Goal: Transaction & Acquisition: Purchase product/service

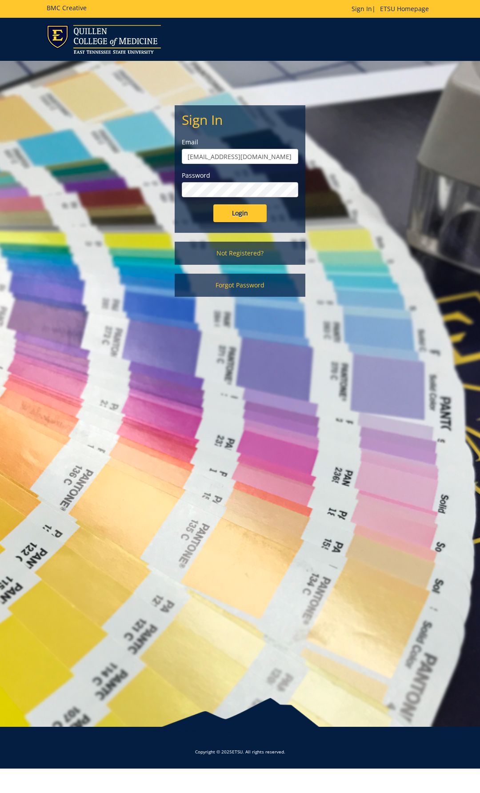
click at [257, 159] on input "[EMAIL_ADDRESS][DOMAIN_NAME]" at bounding box center [240, 156] width 116 height 15
click at [246, 209] on input "Login" at bounding box center [239, 213] width 53 height 18
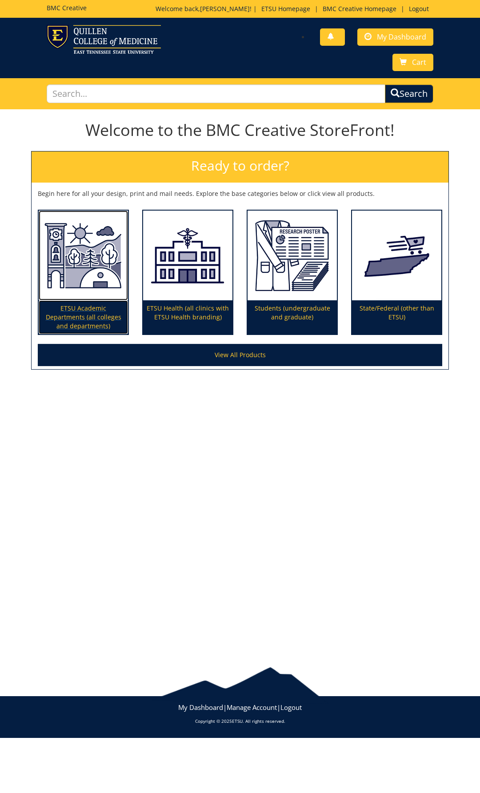
click at [99, 291] on img at bounding box center [83, 256] width 89 height 90
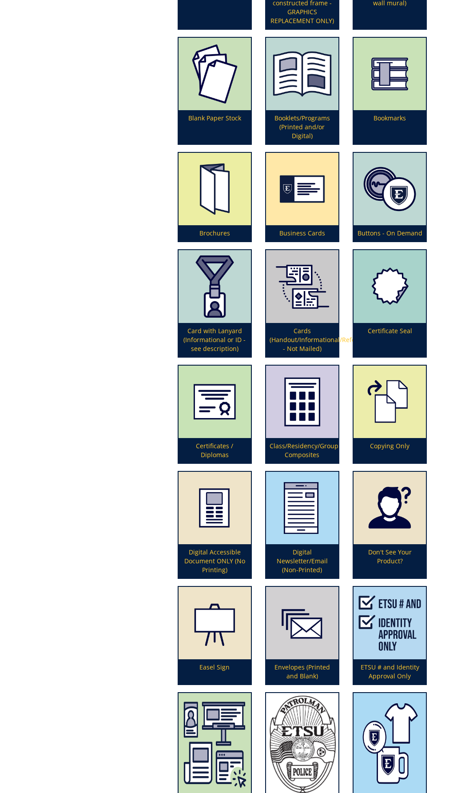
scroll to position [533, 0]
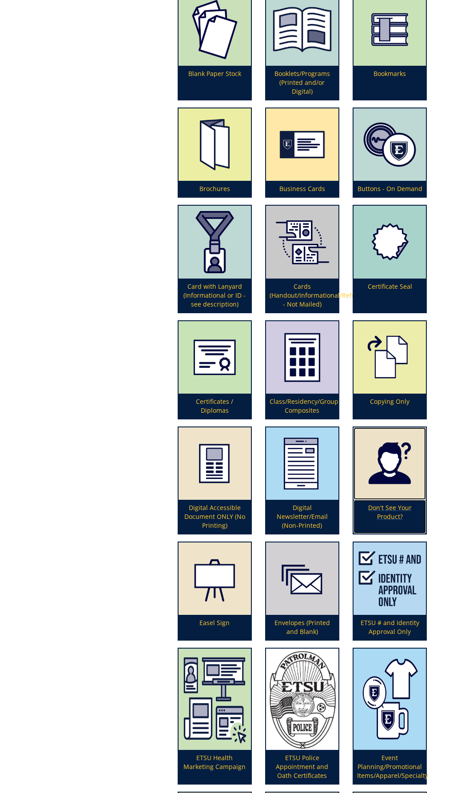
click at [385, 474] on img at bounding box center [390, 463] width 72 height 72
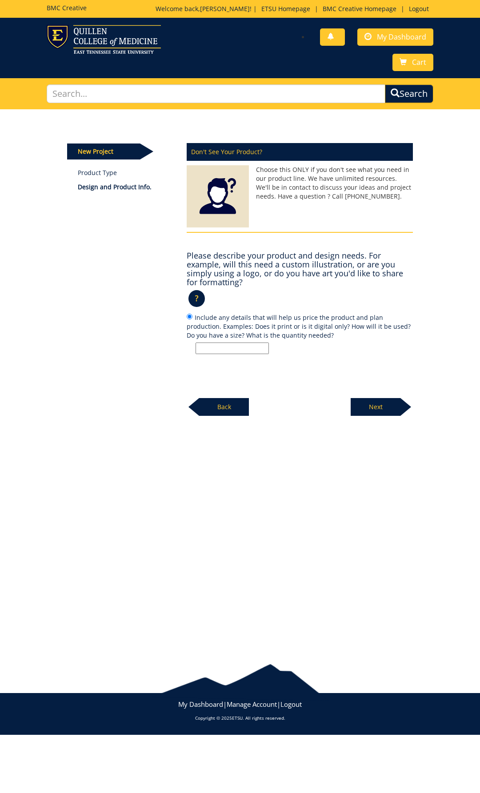
click at [243, 345] on input "Include any details that will help us price the product and plan production. Ex…" at bounding box center [231, 349] width 73 height 12
type input "1"
click at [379, 409] on p "Next" at bounding box center [376, 407] width 50 height 18
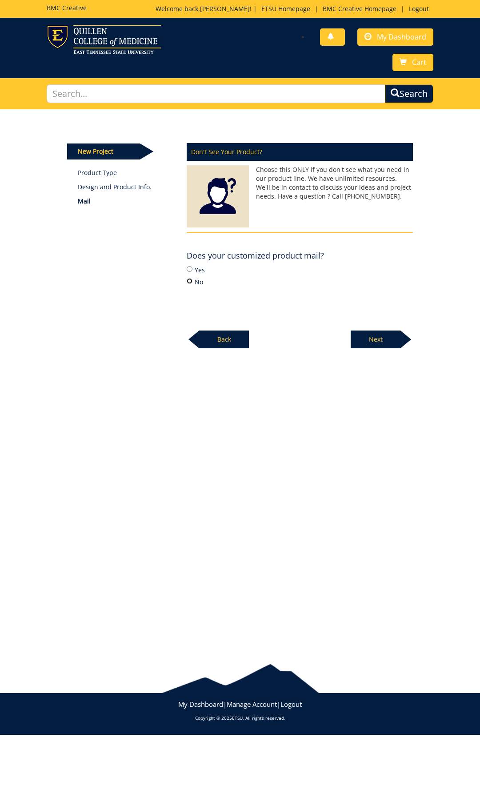
click at [187, 279] on input "No" at bounding box center [190, 281] width 6 height 6
radio input "true"
click at [357, 339] on p "Next" at bounding box center [376, 340] width 50 height 18
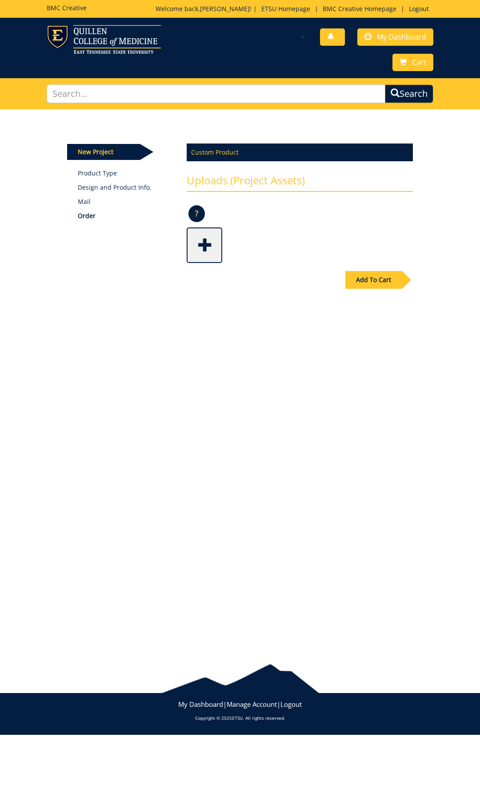
click at [202, 247] on span at bounding box center [205, 244] width 36 height 31
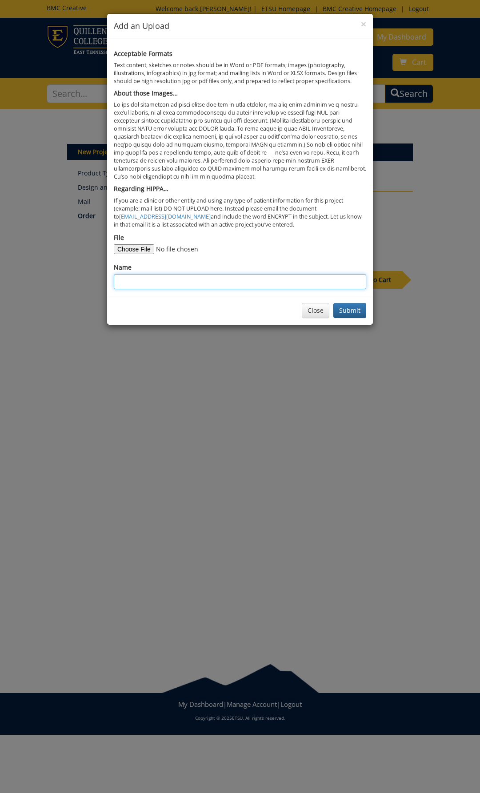
click at [188, 279] on input "Name" at bounding box center [240, 281] width 252 height 15
click at [343, 309] on button "Submit" at bounding box center [349, 310] width 33 height 15
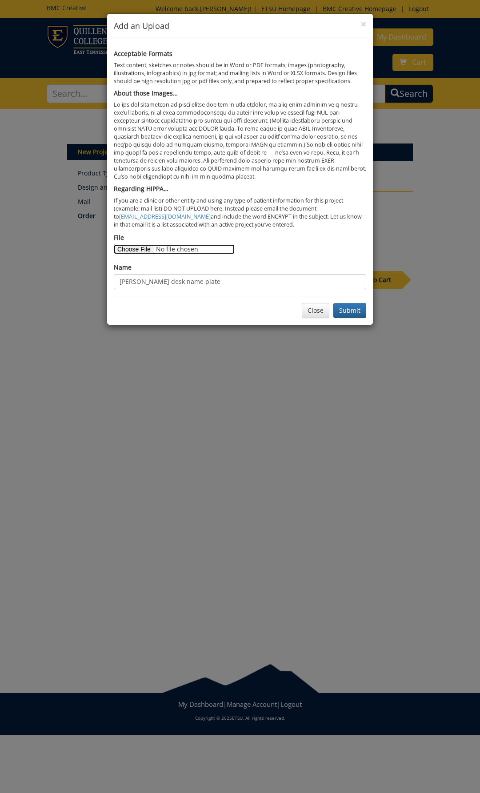
click at [132, 250] on input "File" at bounding box center [174, 249] width 121 height 10
click at [162, 283] on input "Melissa Cloyd desk name plate" at bounding box center [240, 281] width 252 height 15
type input "Melissa Cloyd desk name plate"
click at [130, 247] on input "File" at bounding box center [174, 249] width 121 height 10
type input "C:\fakepath\Need name plate for desk holder.docx"
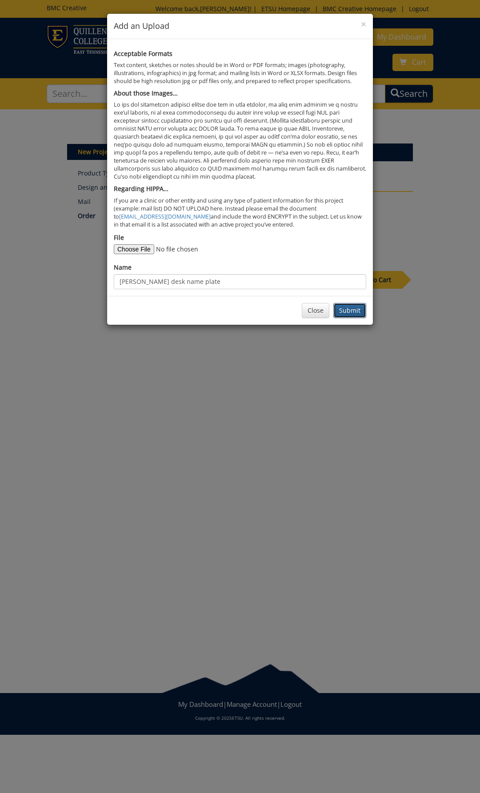
click at [349, 315] on button "Submit" at bounding box center [349, 310] width 33 height 15
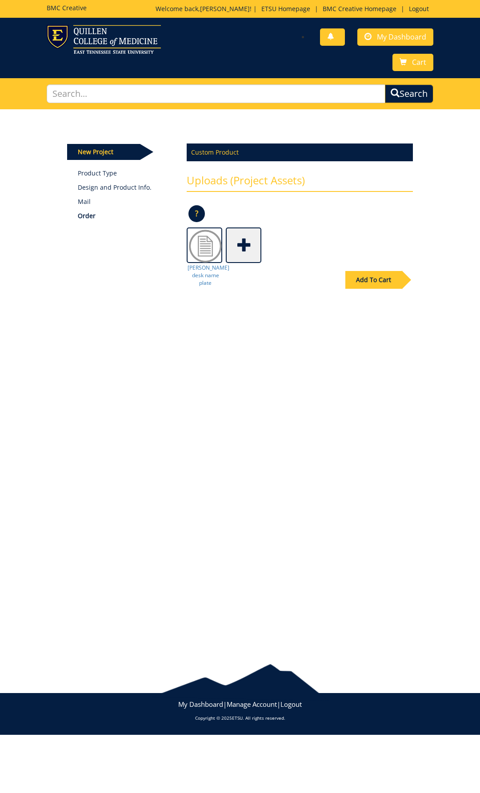
click at [364, 283] on div "Add To Cart" at bounding box center [373, 280] width 56 height 18
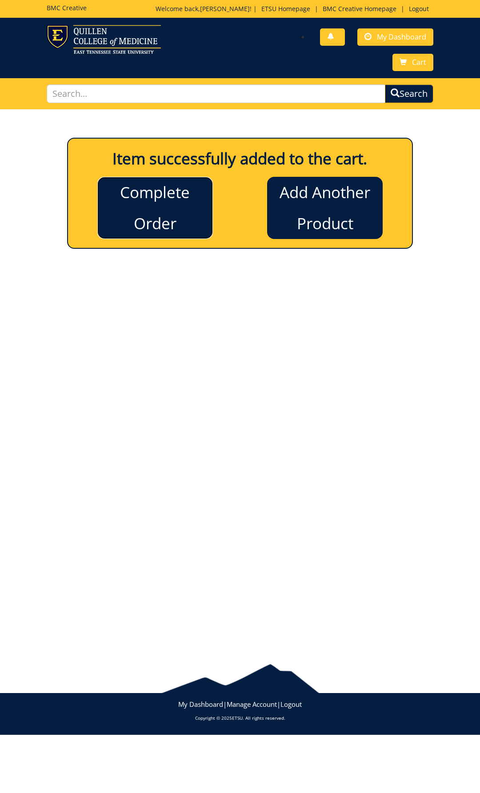
click at [148, 225] on link "Complete Order" at bounding box center [155, 208] width 116 height 62
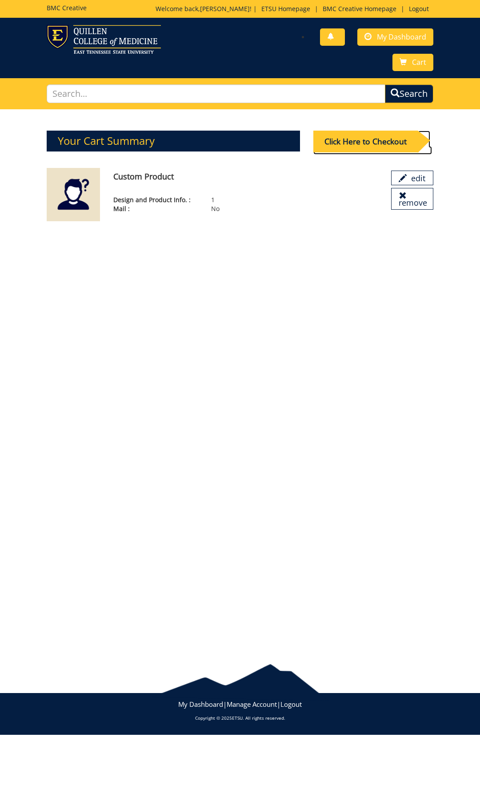
click at [363, 136] on div "Click Here to Checkout" at bounding box center [365, 142] width 104 height 22
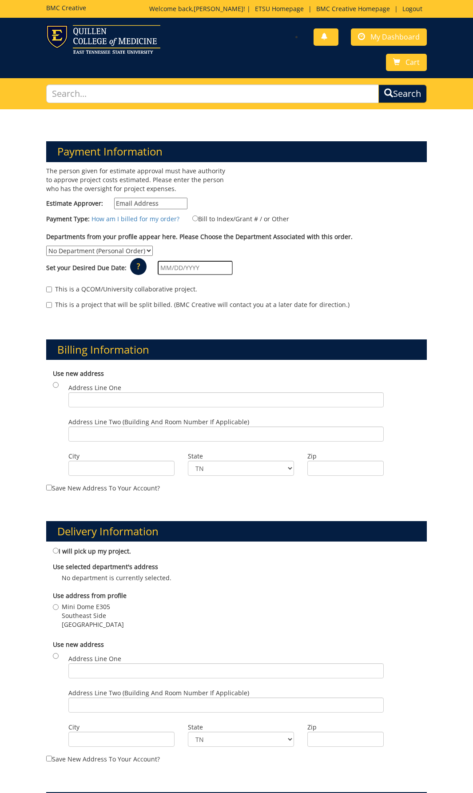
click at [156, 203] on input "Estimate Approver:" at bounding box center [150, 204] width 73 height 12
type input "[EMAIL_ADDRESS][DOMAIN_NAME]"
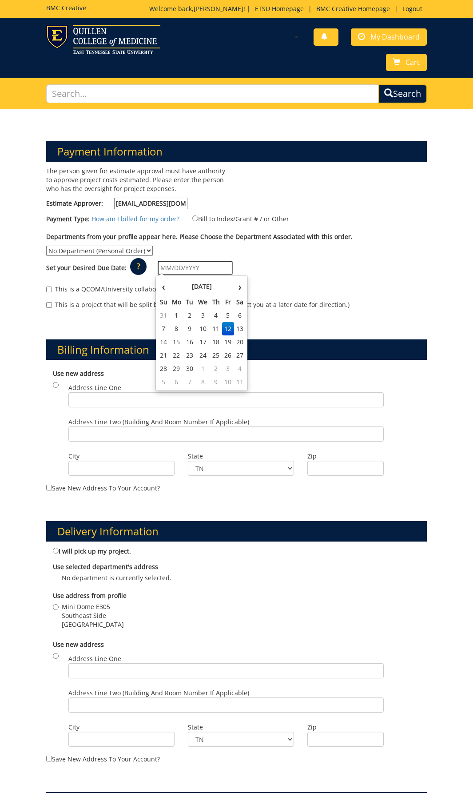
click at [190, 268] on input "text" at bounding box center [195, 268] width 75 height 14
click at [227, 345] on td "19" at bounding box center [228, 341] width 12 height 13
type input "[DATE]"
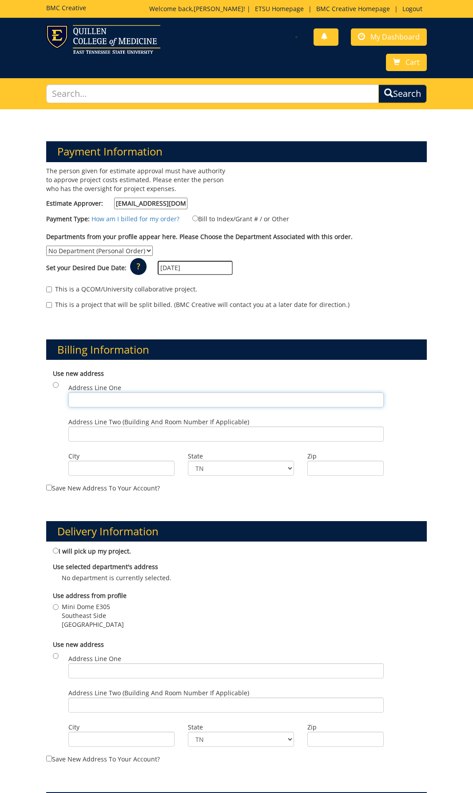
click at [99, 401] on input "Address Line One" at bounding box center [225, 399] width 315 height 15
type input "Mini Dome E305"
click at [94, 437] on input "Address Line Two (Building and Room Number if applicable)" at bounding box center [225, 434] width 315 height 15
drag, startPoint x: 121, startPoint y: 399, endPoint x: 41, endPoint y: 397, distance: 79.5
click at [41, 397] on div "Billing Information Use new address Address Line One Mini Dome E305 City State" at bounding box center [237, 409] width 395 height 182
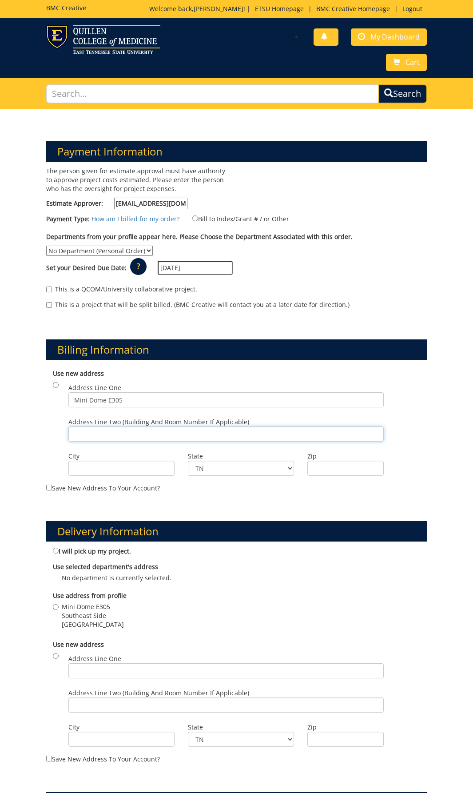
click at [109, 432] on input "Address Line Two (Building and Room Number if applicable)" at bounding box center [225, 434] width 315 height 15
type input "Southeast side"
click at [108, 469] on input "City" at bounding box center [121, 468] width 106 height 15
type input "Johnson City"
type input "37614"
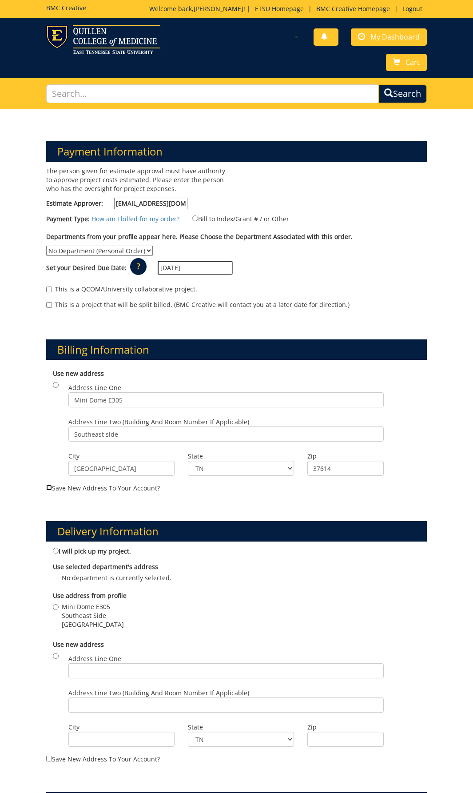
click at [50, 487] on input "Save new address to your account?" at bounding box center [49, 488] width 6 height 6
checkbox input "true"
click at [118, 253] on select "No Department (Personal Order) Exercise and Sports Science" at bounding box center [99, 251] width 107 height 10
select select "73"
click at [46, 246] on select "No Department (Personal Order) Exercise and Sports Science" at bounding box center [99, 251] width 107 height 10
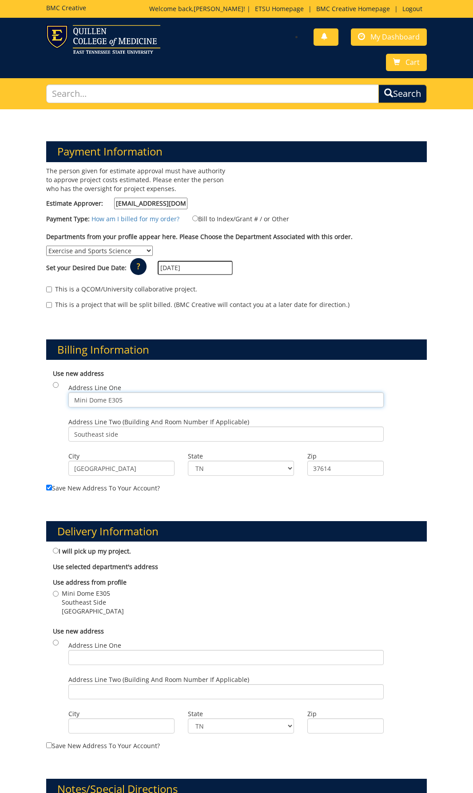
drag, startPoint x: 129, startPoint y: 403, endPoint x: 66, endPoint y: 395, distance: 64.0
click at [66, 395] on div "Address Line One Mini Dome E305" at bounding box center [226, 397] width 329 height 34
click at [76, 661] on input "Address Line One" at bounding box center [225, 657] width 315 height 15
paste input "Mini Dome E305"
type input "Mini Dome E305"
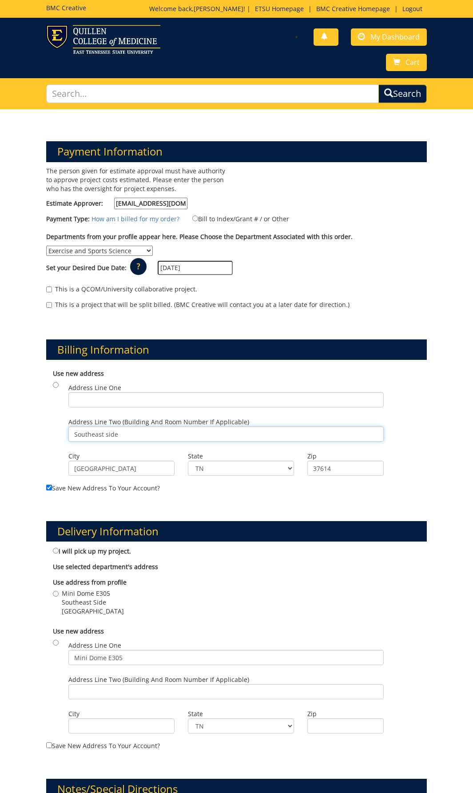
drag, startPoint x: 123, startPoint y: 434, endPoint x: 52, endPoint y: 425, distance: 70.7
click at [52, 425] on div "Use new address Address Line One Address Line Two (Building and Room Number if …" at bounding box center [236, 424] width 381 height 118
click at [106, 689] on input "Address Line Two (Building and Room Number if applicable)" at bounding box center [225, 691] width 315 height 15
paste input "Southeast side"
type input "Southeast side"
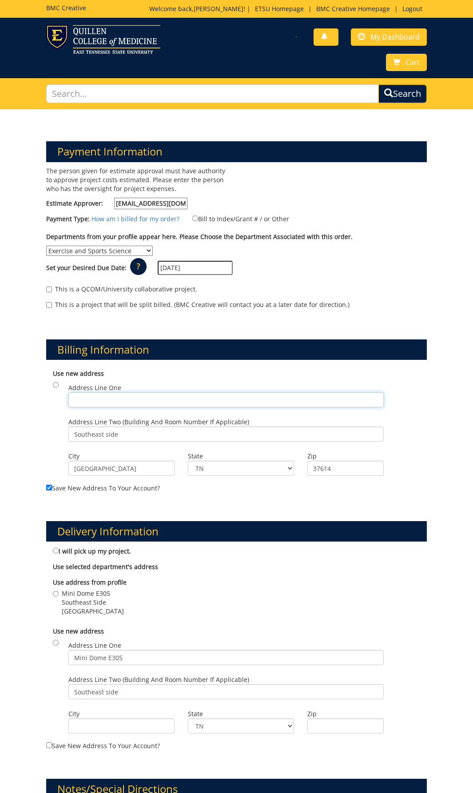
click at [80, 397] on input "Address Line One" at bounding box center [225, 399] width 315 height 15
type input "PO BOX 70671"
drag, startPoint x: 120, startPoint y: 435, endPoint x: 65, endPoint y: 432, distance: 54.7
click at [65, 432] on div "Address Line Two (Building and Room Number if applicable) Southeast side" at bounding box center [226, 432] width 329 height 34
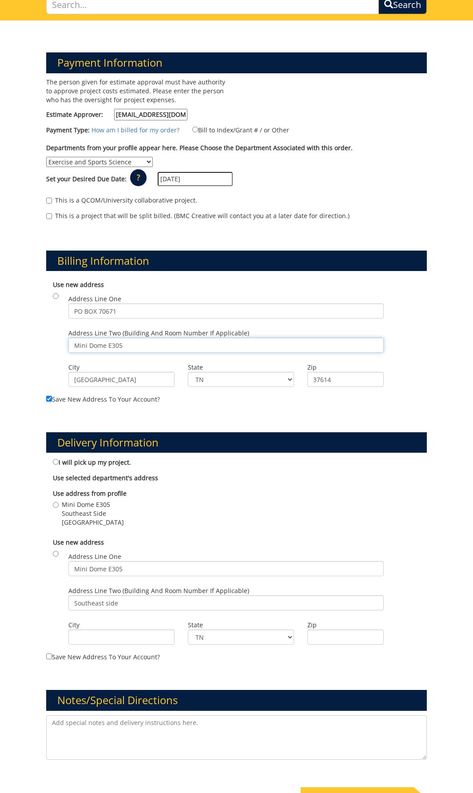
type input "Mini Dome E305"
click at [137, 636] on input "City" at bounding box center [121, 637] width 106 height 15
type input "Johnson City"
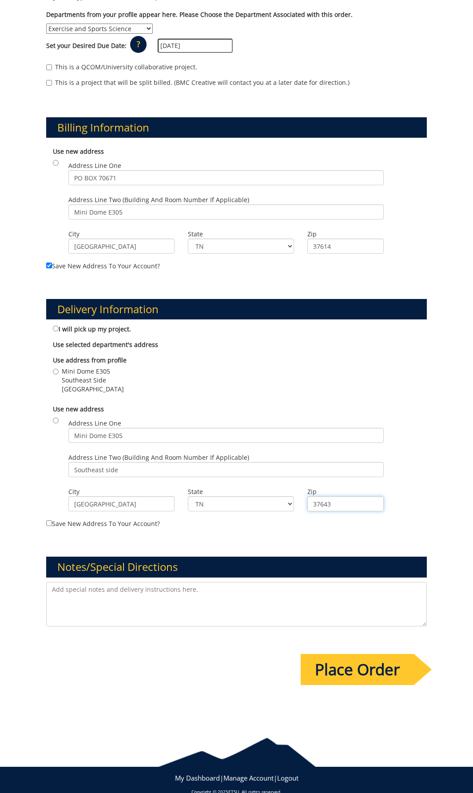
type input "37643"
click at [317, 670] on input "Place Order" at bounding box center [357, 669] width 113 height 31
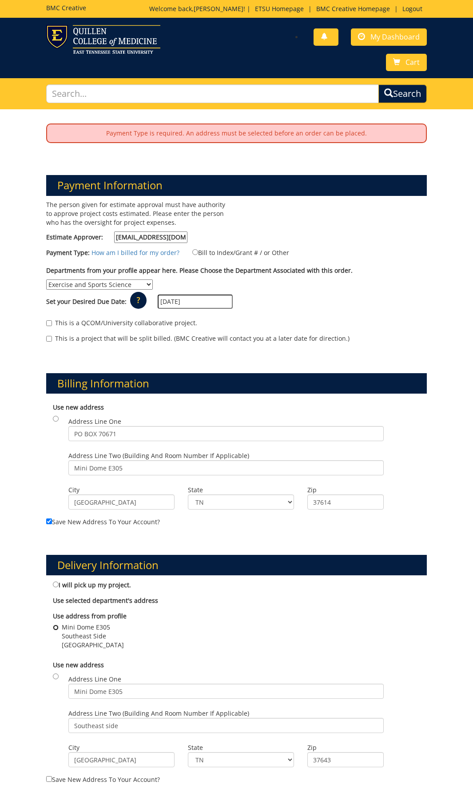
click at [53, 625] on input "Mini Dome E305 Southeast Side Johnson City , TN 37643" at bounding box center [56, 628] width 6 height 6
radio input "true"
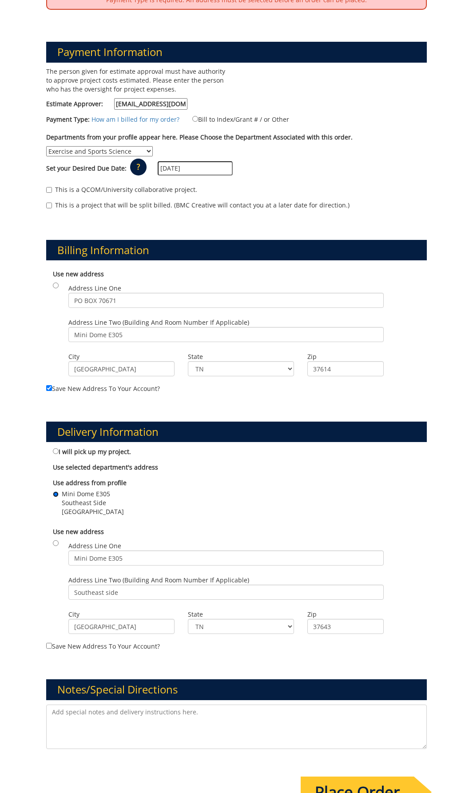
scroll to position [267, 0]
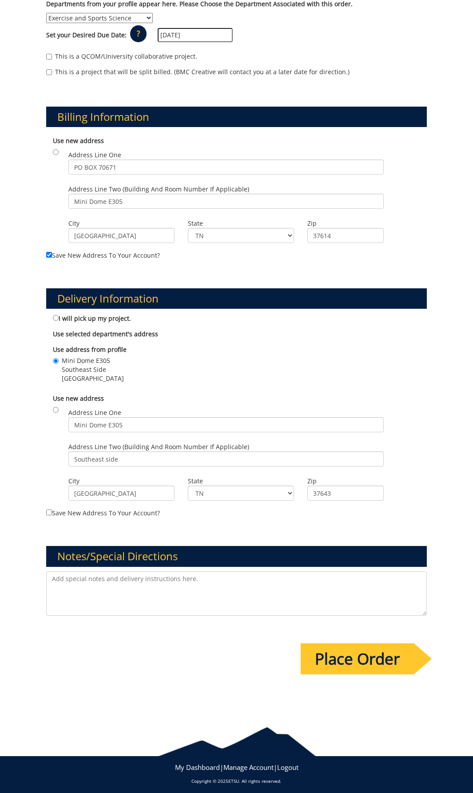
click at [347, 660] on input "Place Order" at bounding box center [357, 658] width 113 height 31
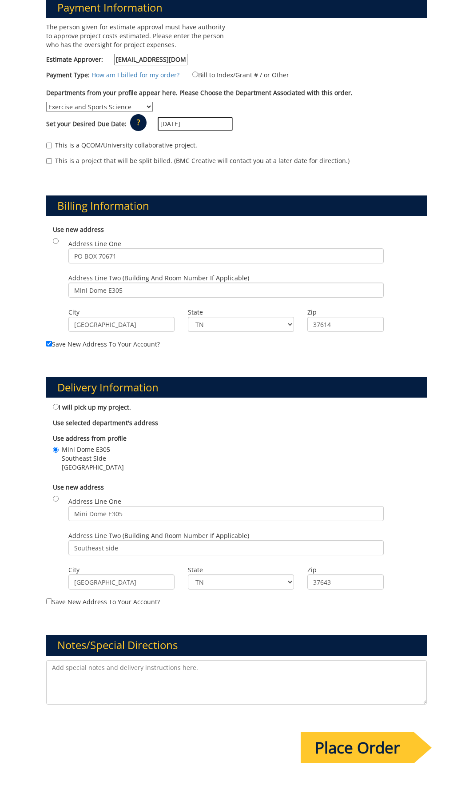
scroll to position [0, 0]
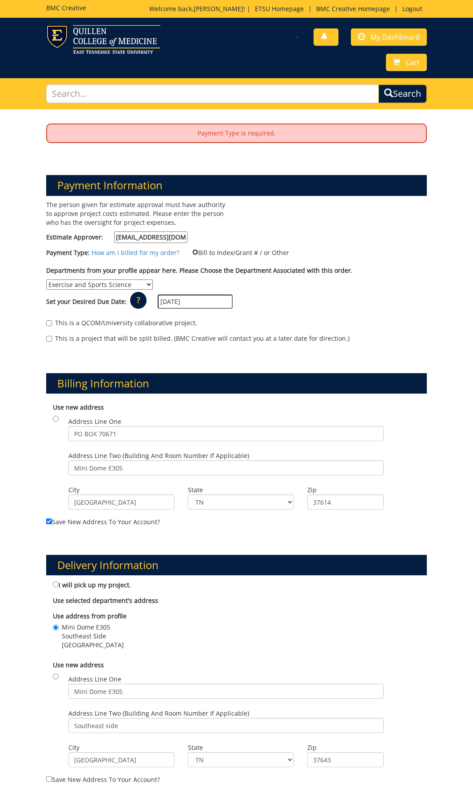
click at [192, 253] on input "Bill to Index/Grant # / or Other" at bounding box center [195, 252] width 6 height 6
radio input "true"
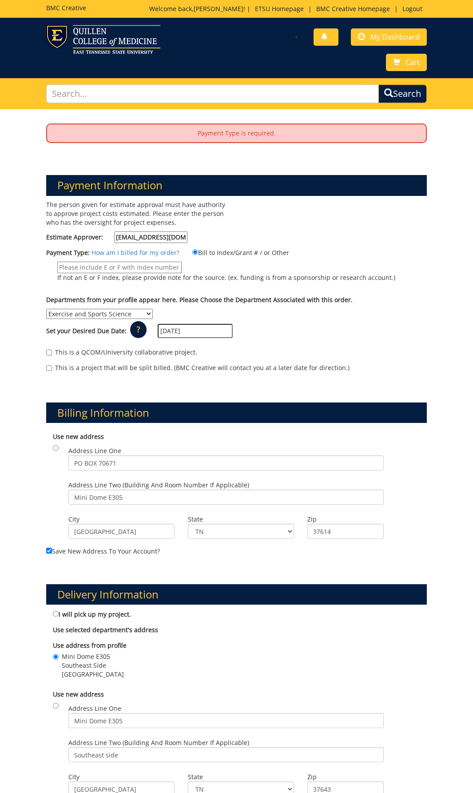
click at [162, 264] on input "If not an E or F index, please provide note for the source. (ex. funding is fro…" at bounding box center [119, 268] width 124 height 12
click at [152, 269] on input "If not an E or F index, please provide note for the source. (ex. funding is fro…" at bounding box center [119, 268] width 124 height 12
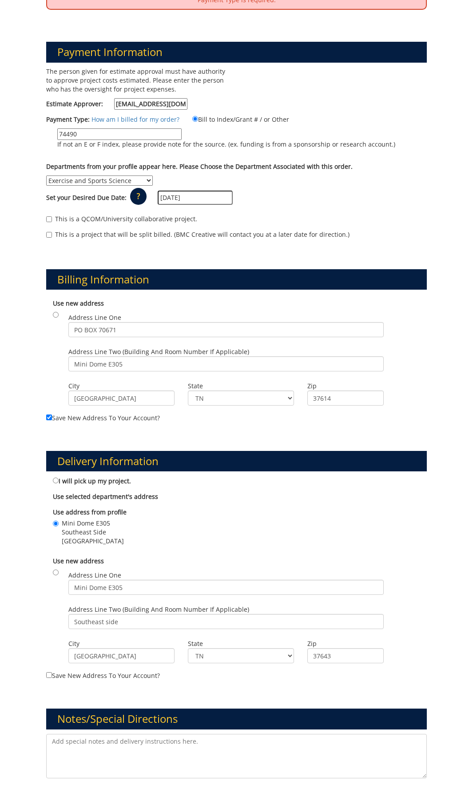
scroll to position [301, 0]
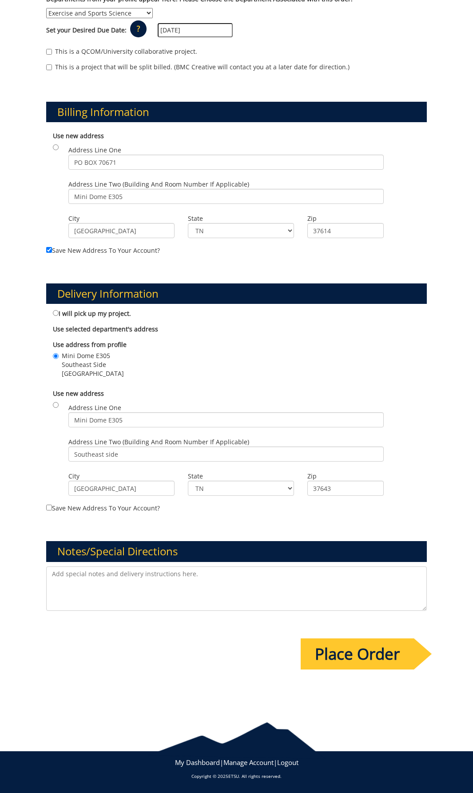
type input "74490"
click at [337, 663] on input "Place Order" at bounding box center [357, 653] width 113 height 31
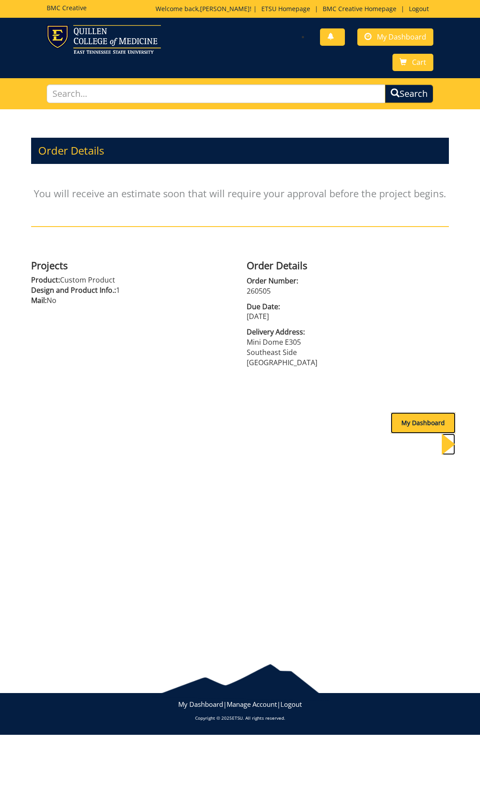
click at [400, 425] on div "My Dashboard" at bounding box center [423, 422] width 65 height 21
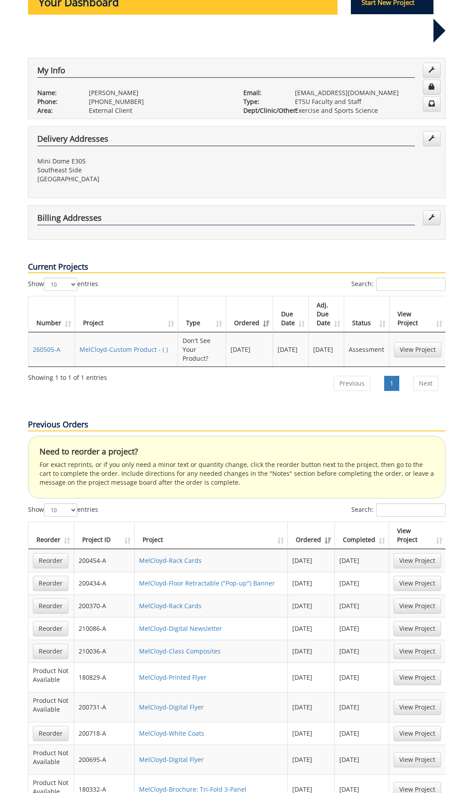
scroll to position [222, 0]
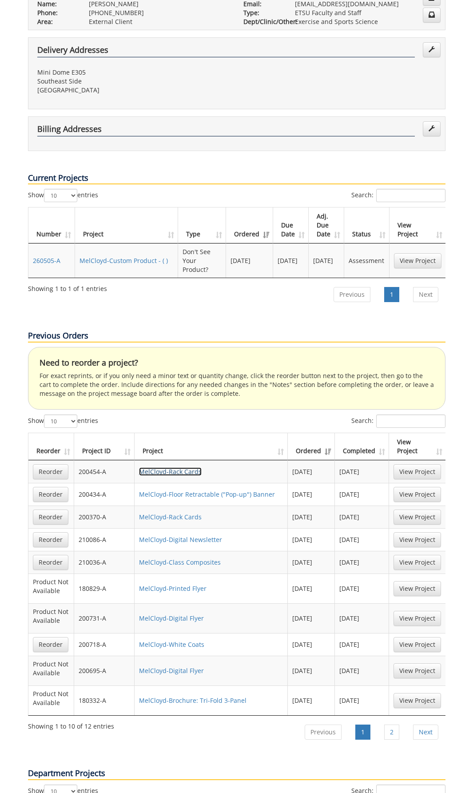
click at [167, 467] on link "MelCloyd-Rack Cards" at bounding box center [170, 471] width 63 height 8
click at [421, 464] on link "View Project" at bounding box center [418, 471] width 48 height 15
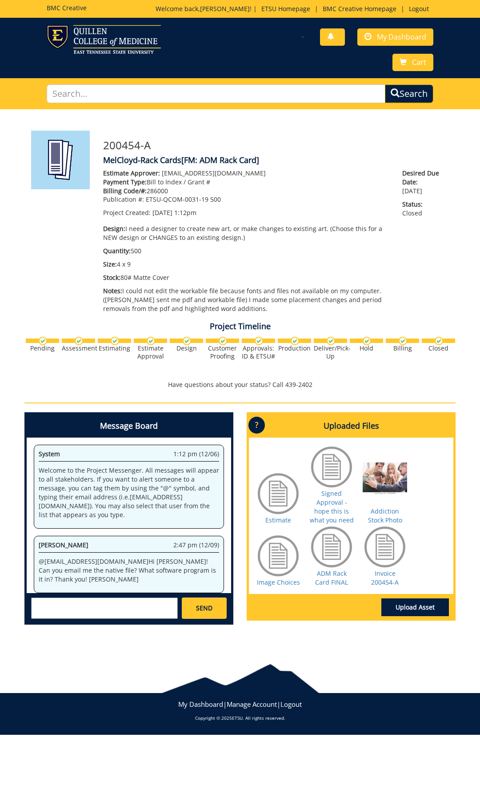
scroll to position [1500, 0]
